Goal: Information Seeking & Learning: Learn about a topic

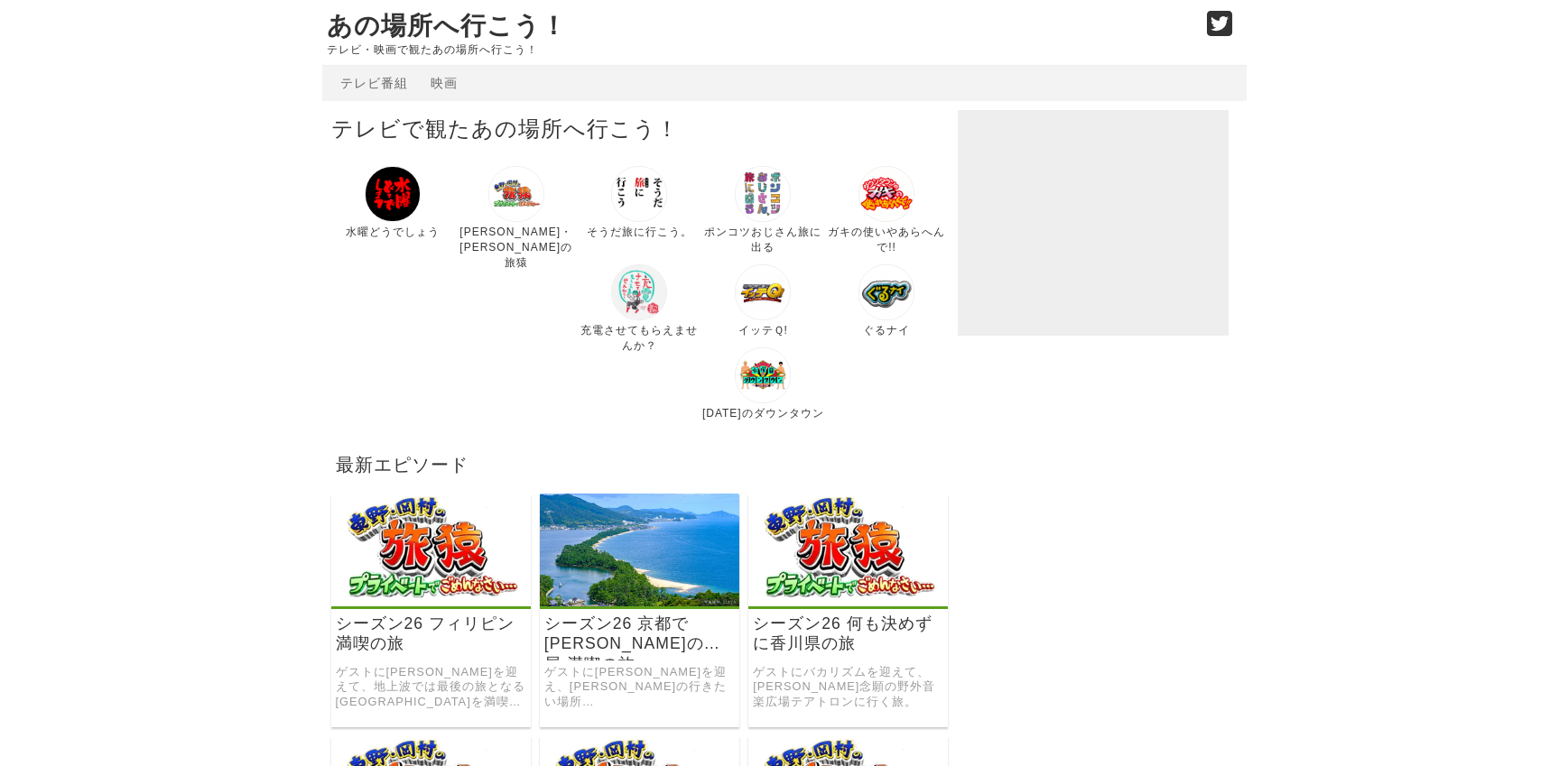
click at [406, 212] on img at bounding box center [392, 194] width 56 height 56
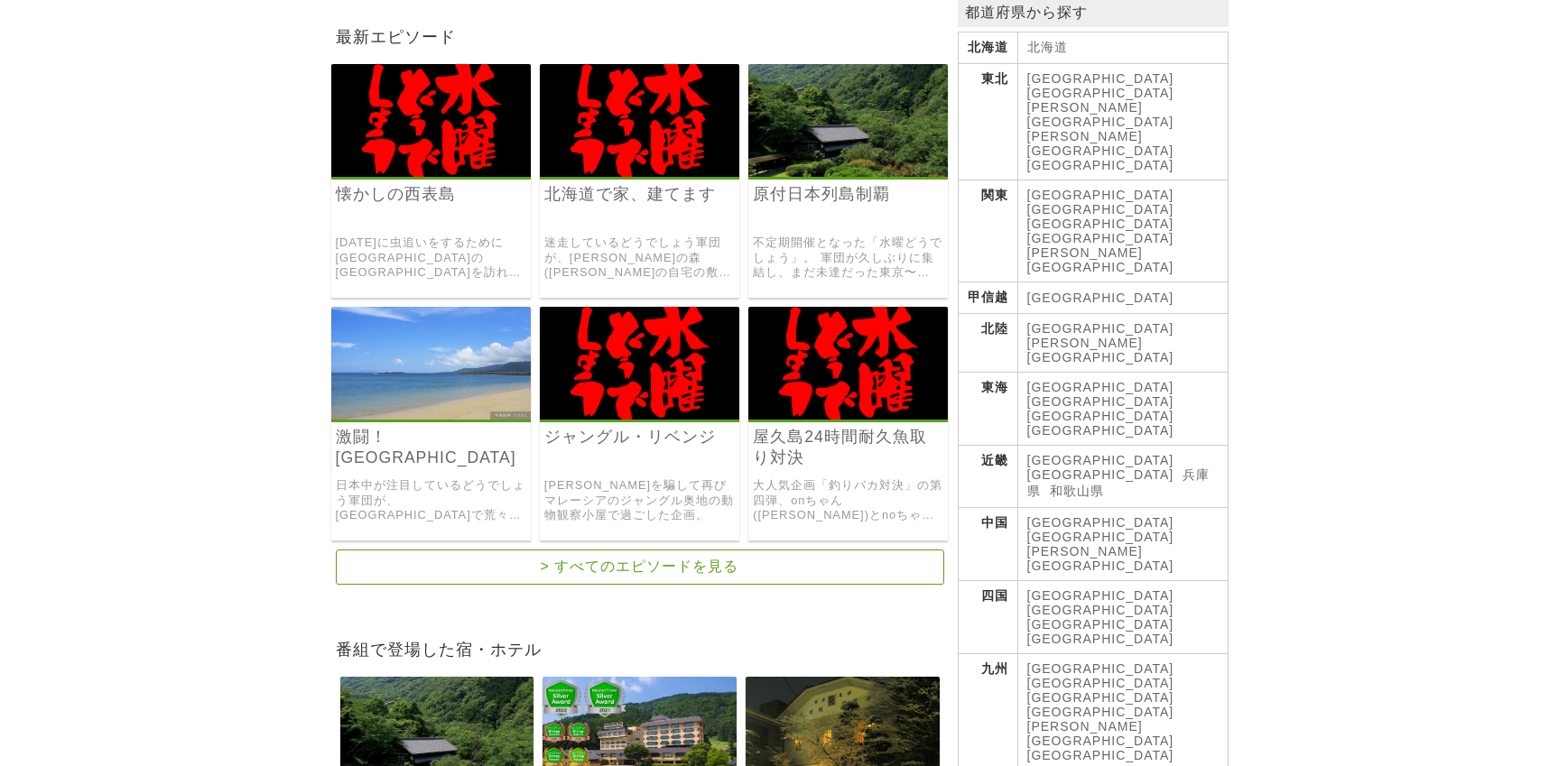
scroll to position [361, 0]
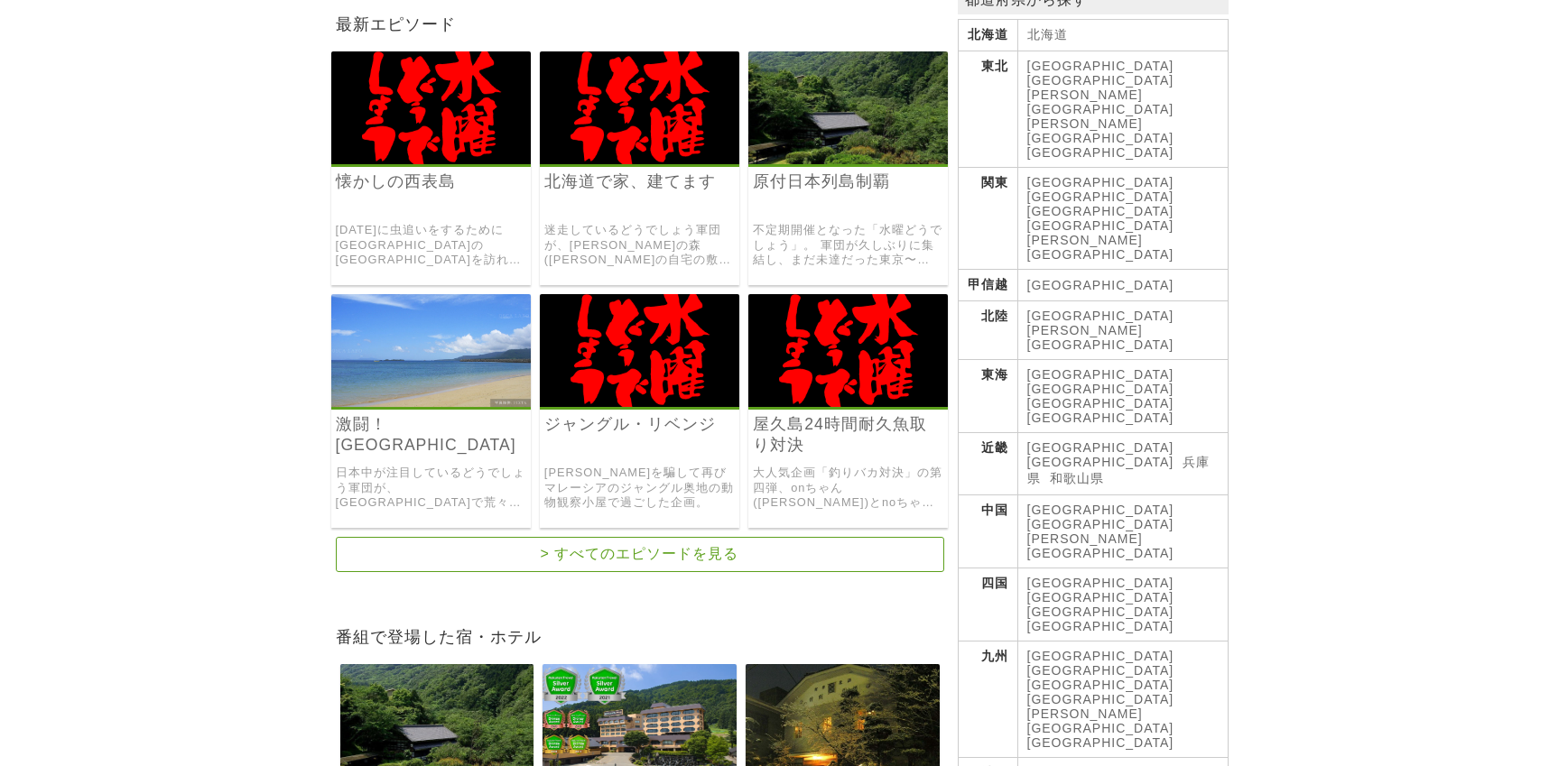
click at [889, 341] on img at bounding box center [847, 350] width 199 height 113
